Goal: Task Accomplishment & Management: Manage account settings

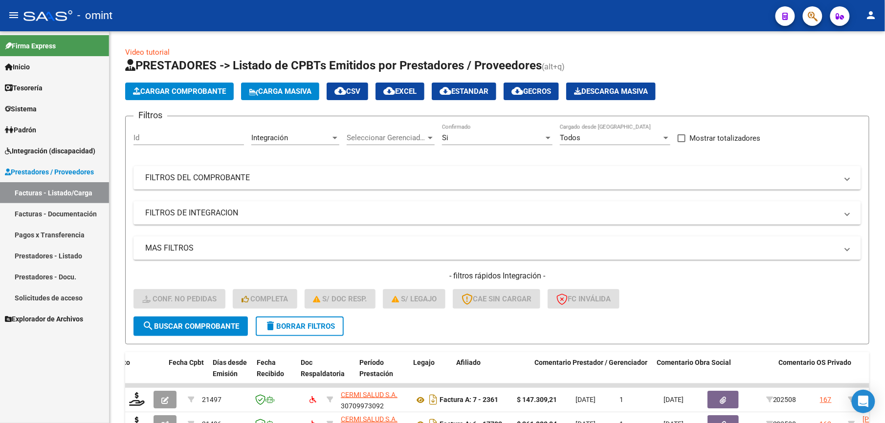
scroll to position [0, 407]
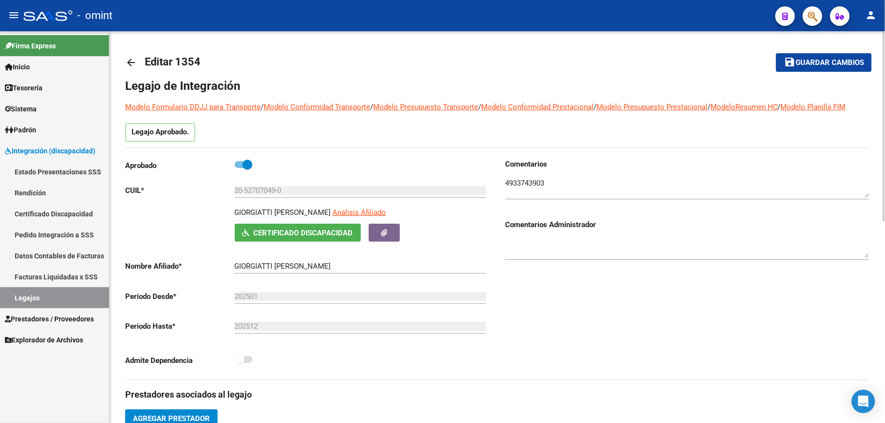
click at [863, 61] on span "Guardar cambios" at bounding box center [829, 63] width 68 height 9
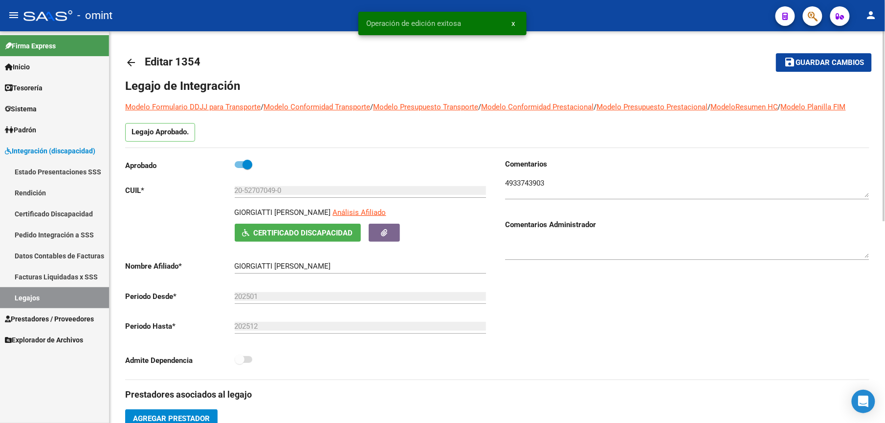
click at [131, 65] on mat-icon "arrow_back" at bounding box center [131, 63] width 12 height 12
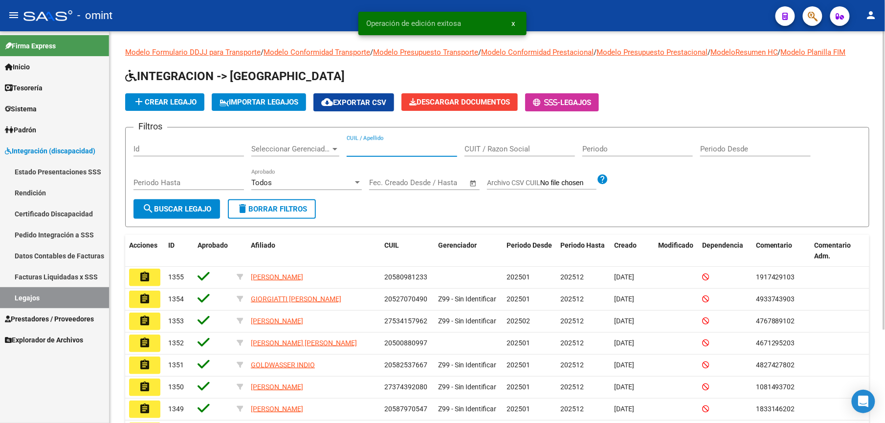
click at [366, 149] on input "CUIL / Apellido" at bounding box center [401, 149] width 110 height 9
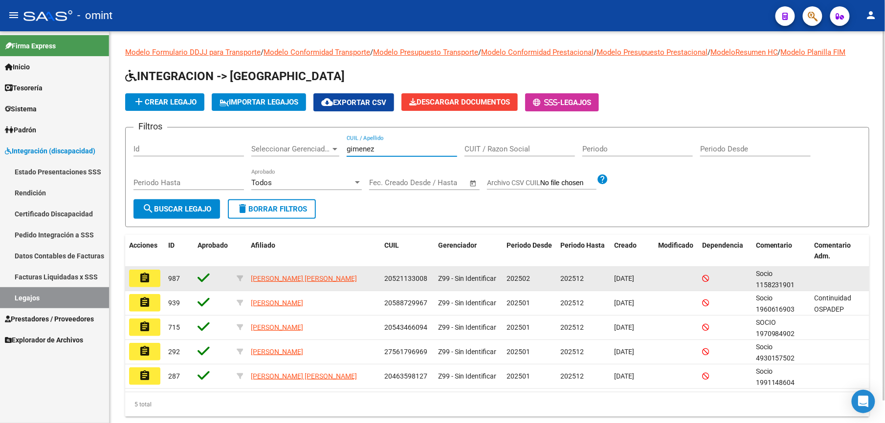
type input "gimenez"
click at [142, 276] on mat-icon "assignment" at bounding box center [145, 278] width 12 height 12
